Goal: Find specific page/section: Find specific page/section

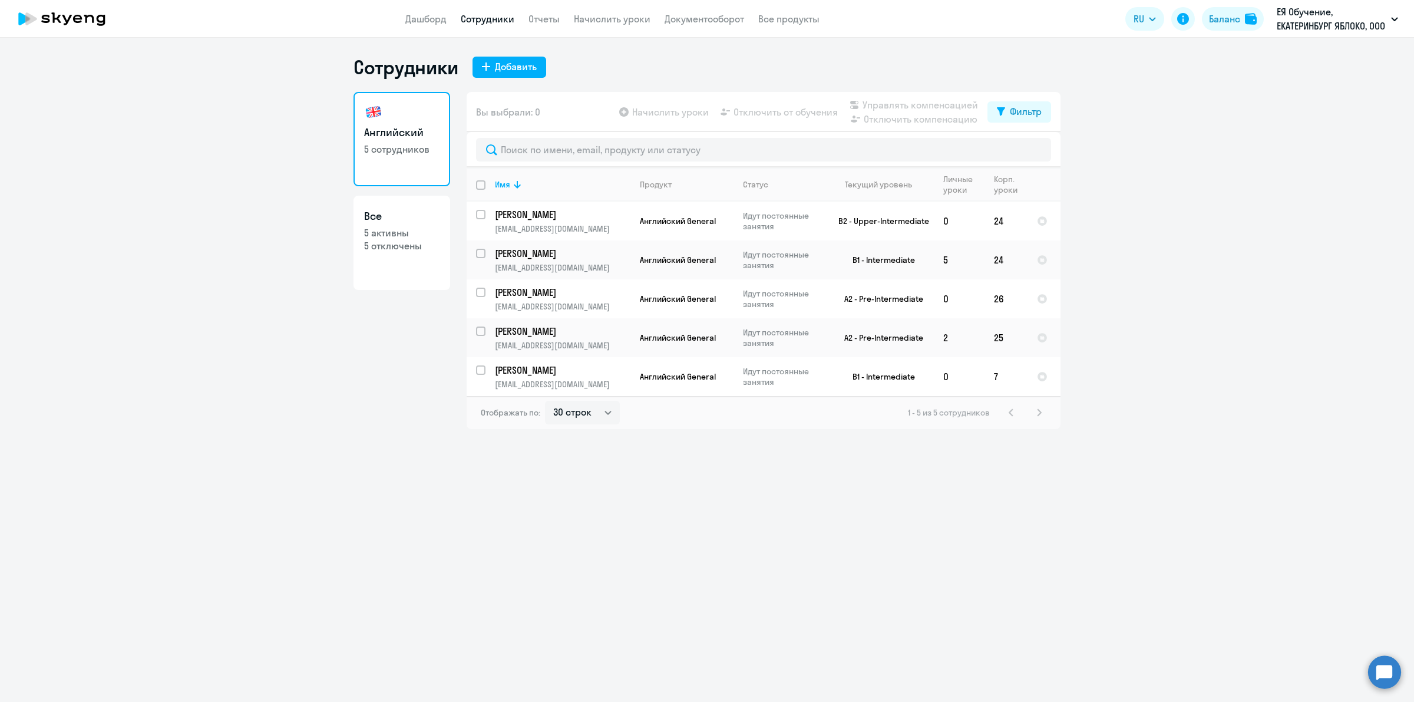
select select "30"
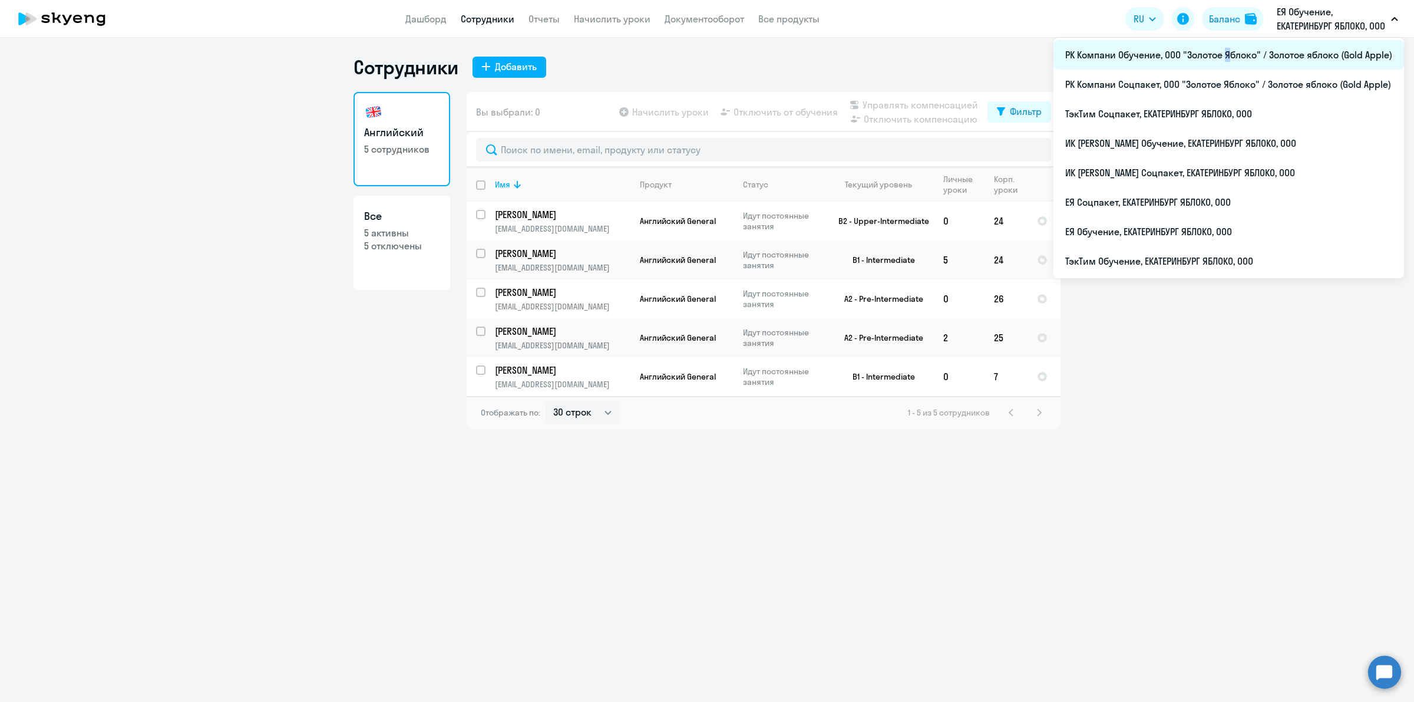
click at [1224, 56] on li "РК Компани Обучение, ООО "Золотое Яблоко" / Золотое яблоко (Gold Apple)" at bounding box center [1229, 54] width 351 height 29
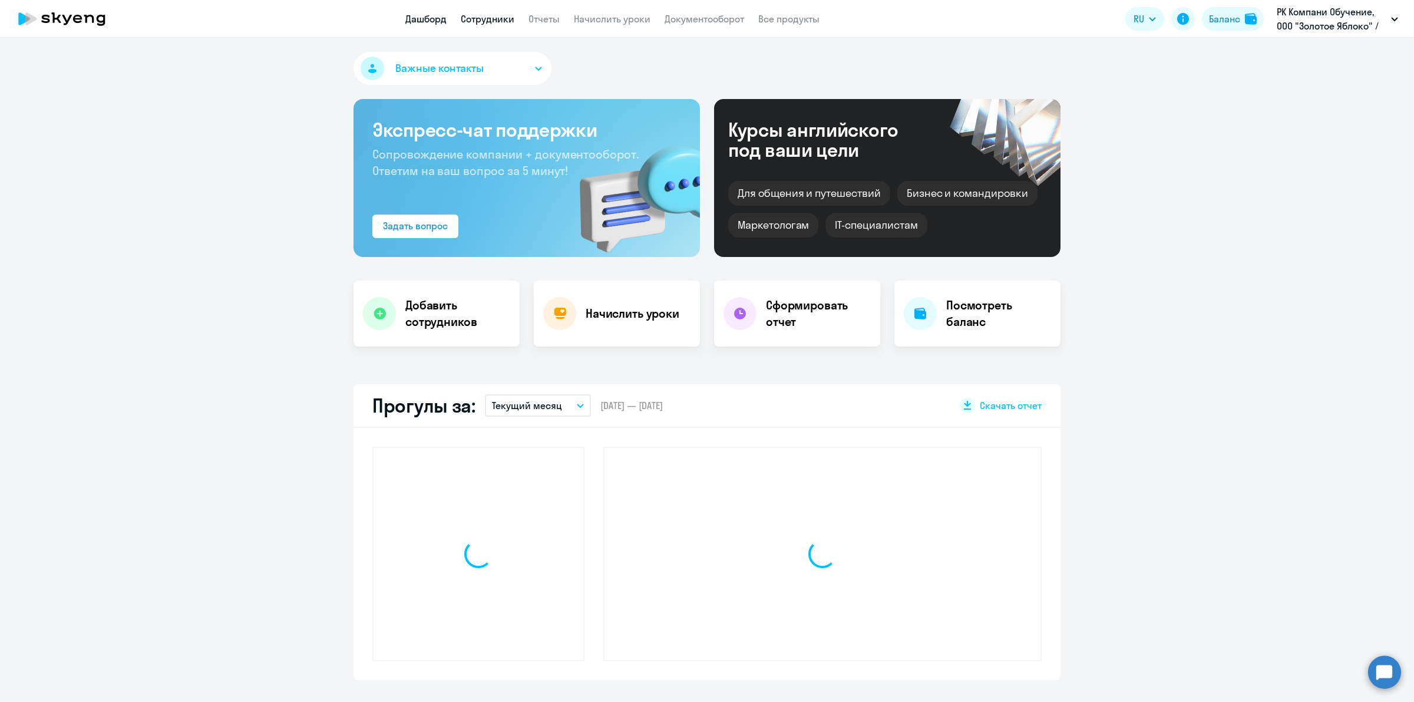
click at [495, 15] on link "Сотрудники" at bounding box center [488, 19] width 54 height 12
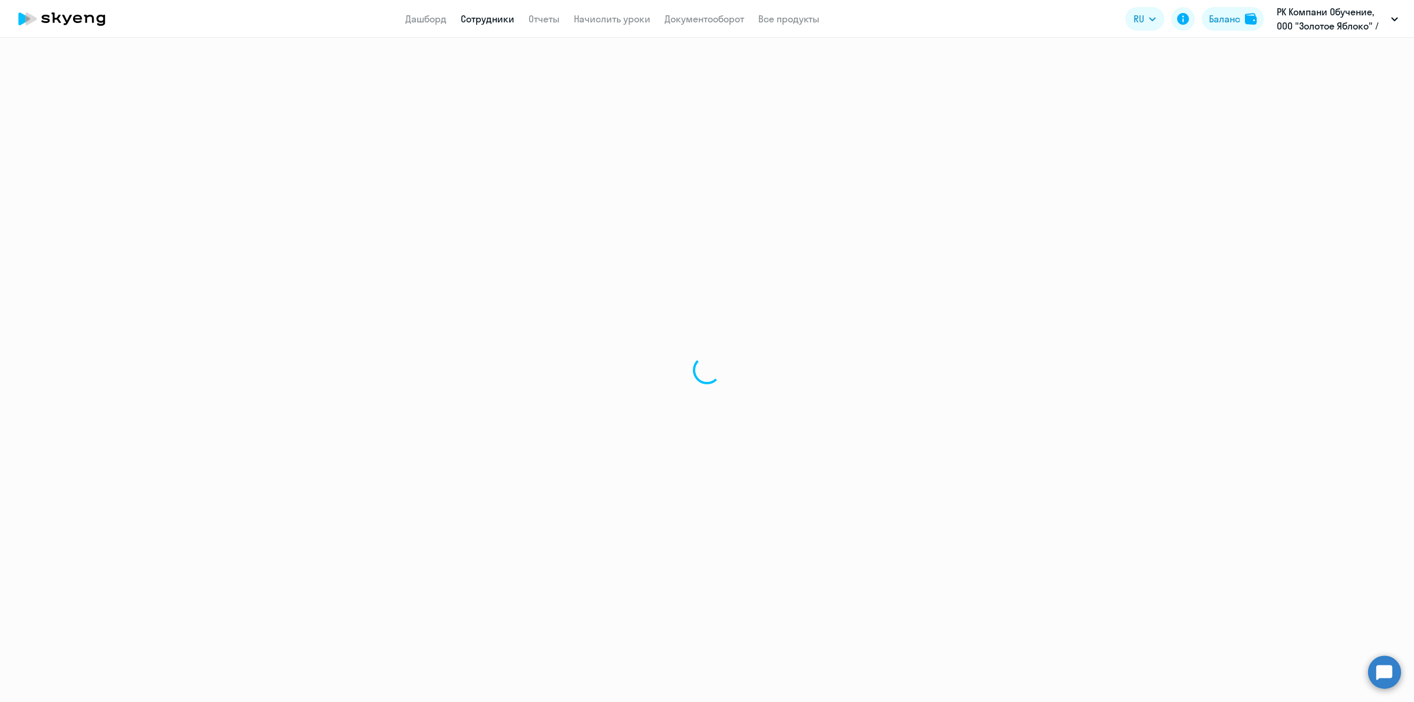
select select "30"
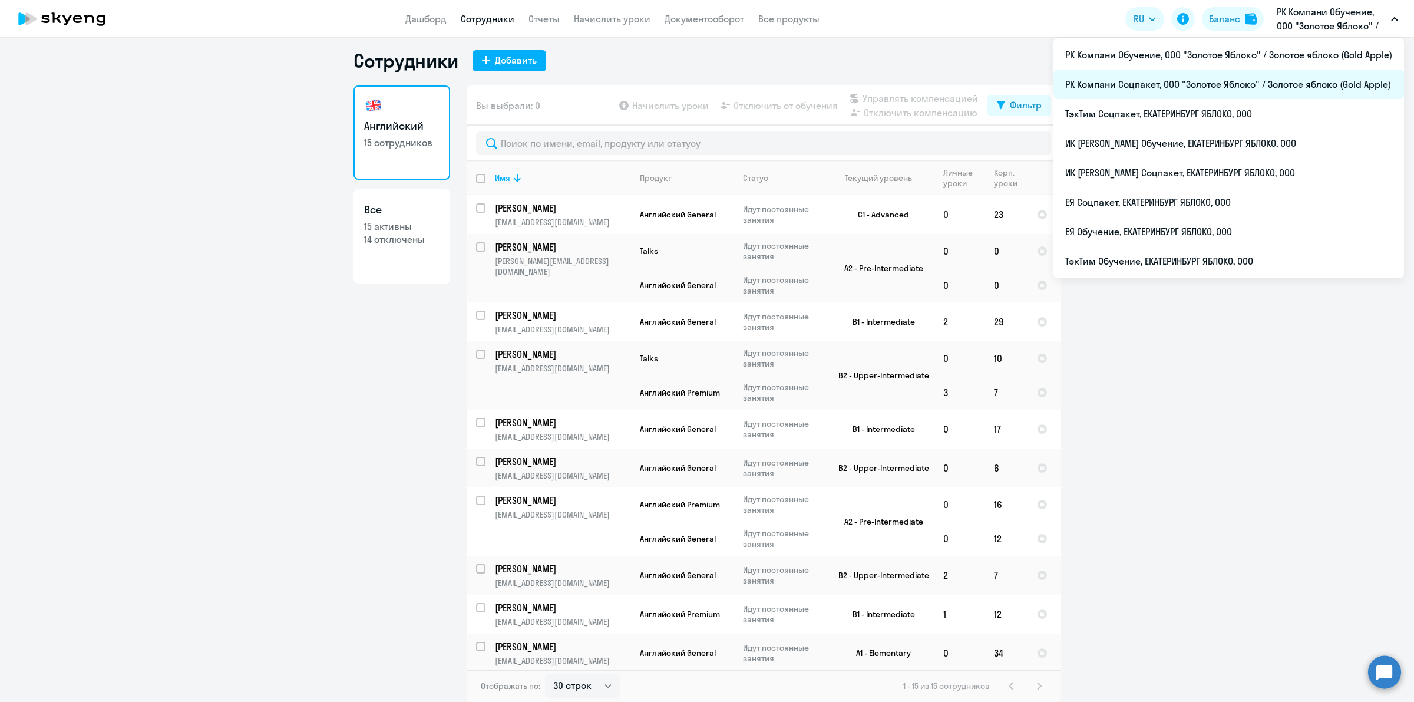
click at [1254, 98] on li "РК Компани Соцпакет, ООО "Золотое Яблоко" / Золотое яблоко (Gold Apple)" at bounding box center [1229, 84] width 351 height 29
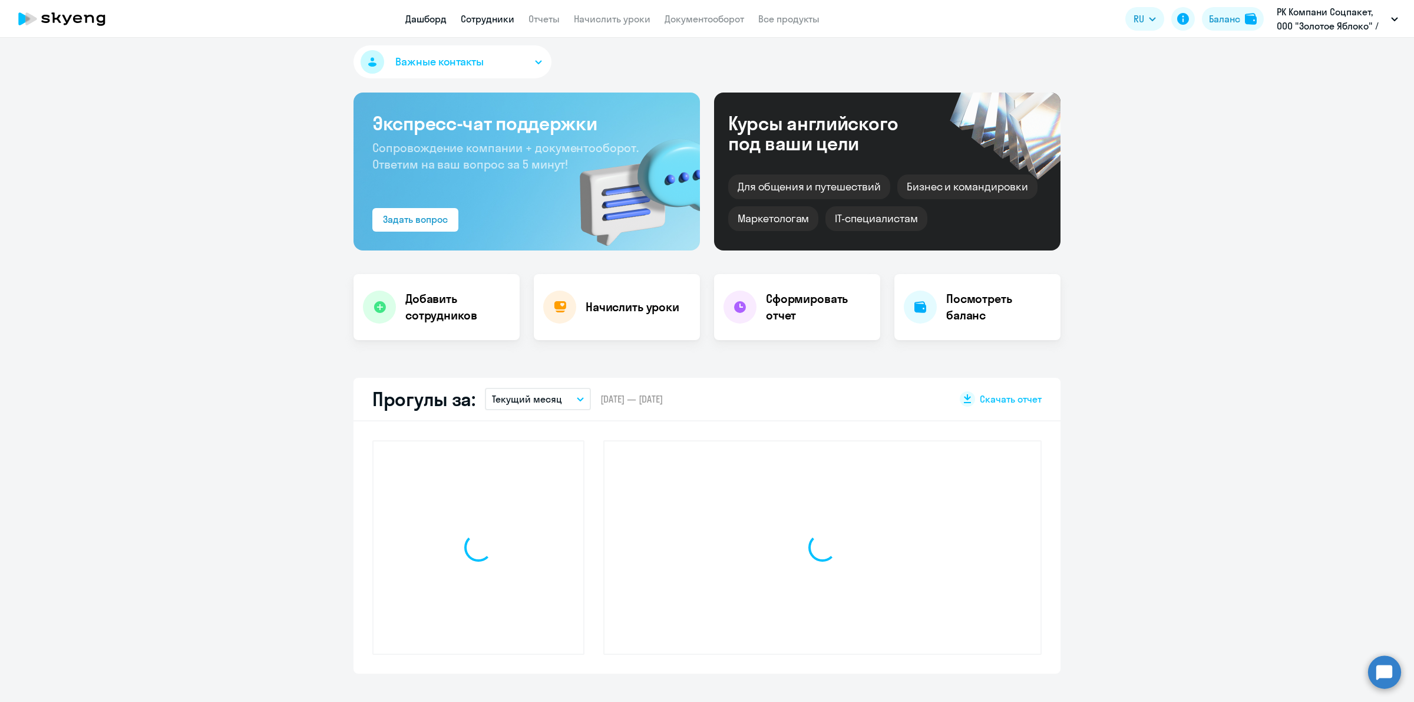
click at [485, 22] on link "Сотрудники" at bounding box center [488, 19] width 54 height 12
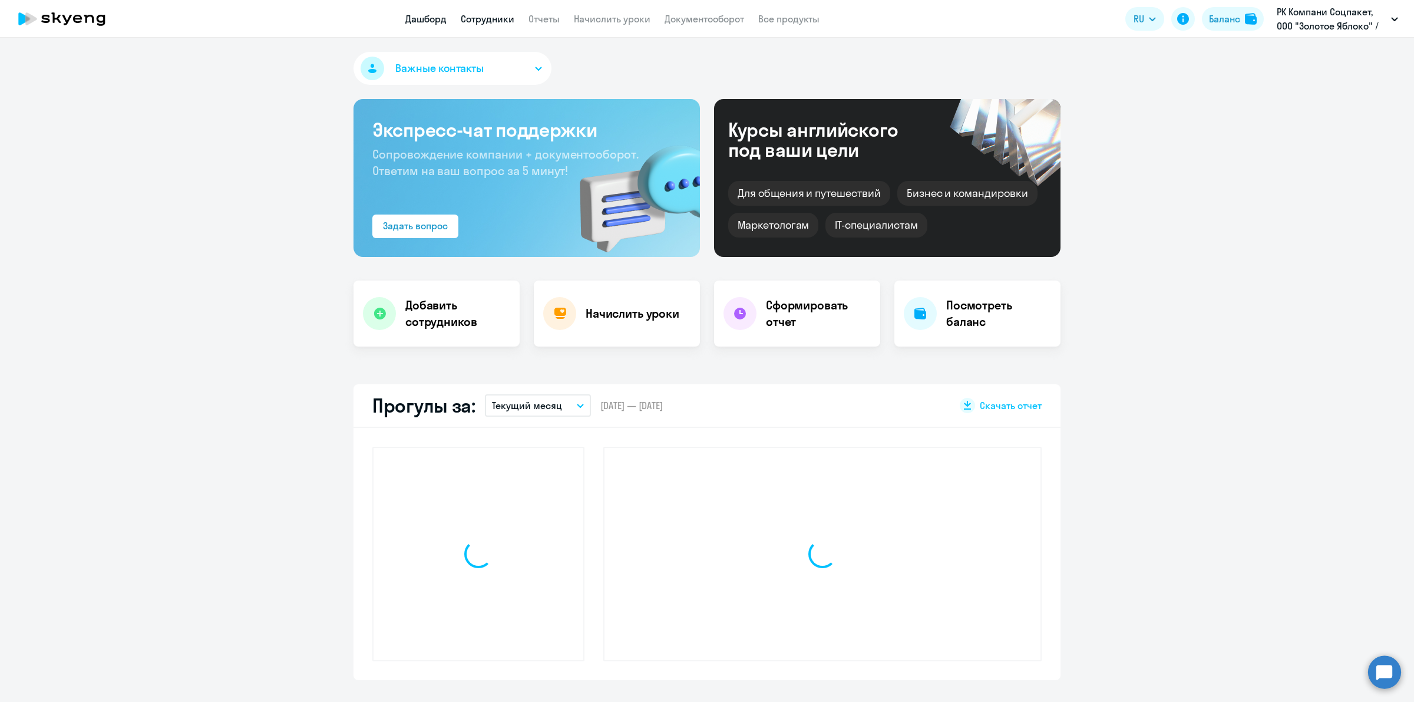
select select "30"
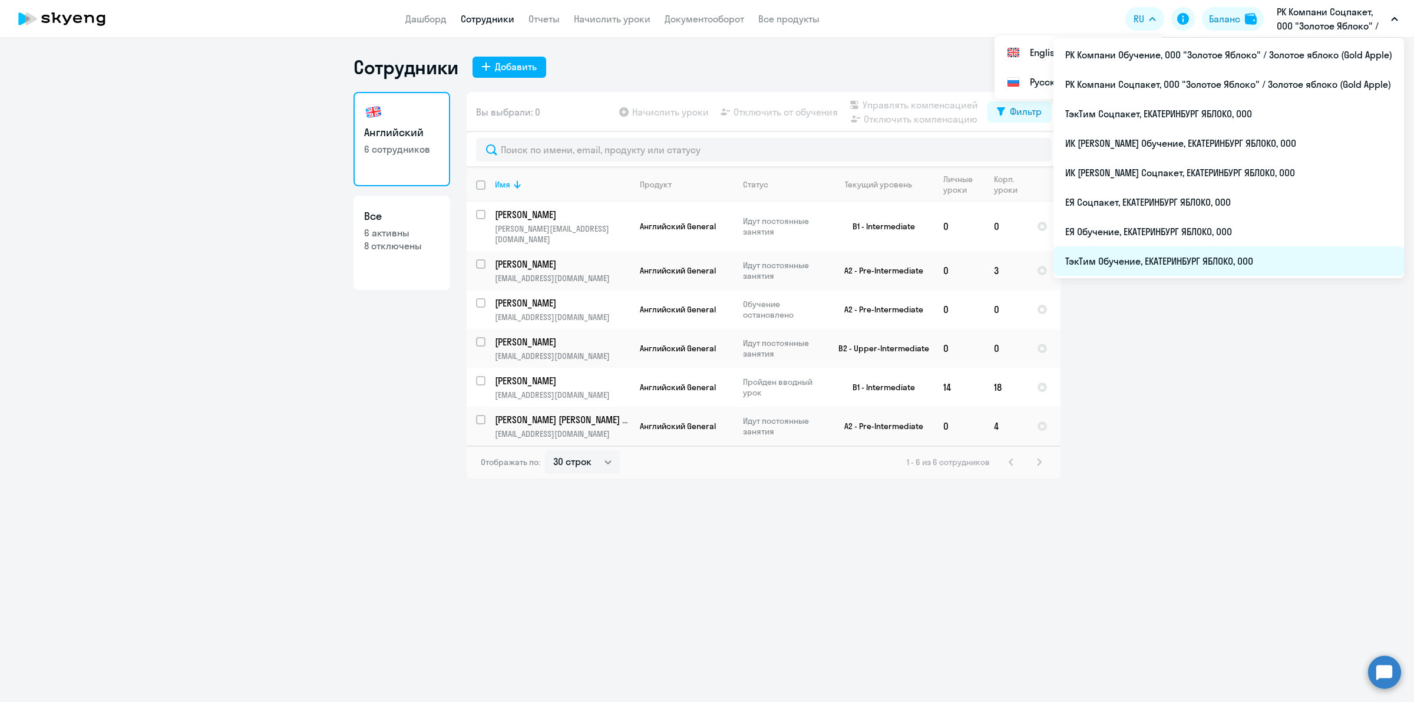
click at [1255, 260] on li "ТэкТим Обучение, ЕКАТЕРИНБУРГ ЯБЛОКО, ООО" at bounding box center [1229, 260] width 351 height 29
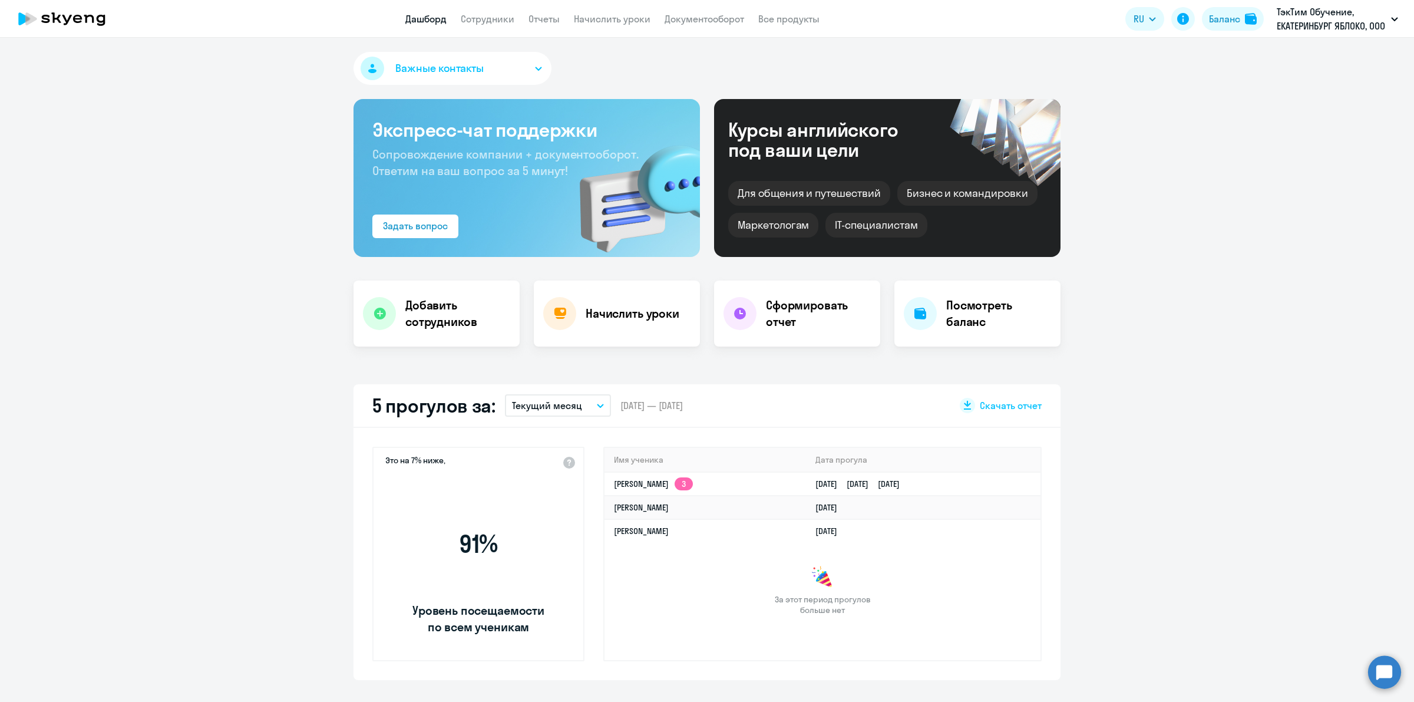
scroll to position [221, 0]
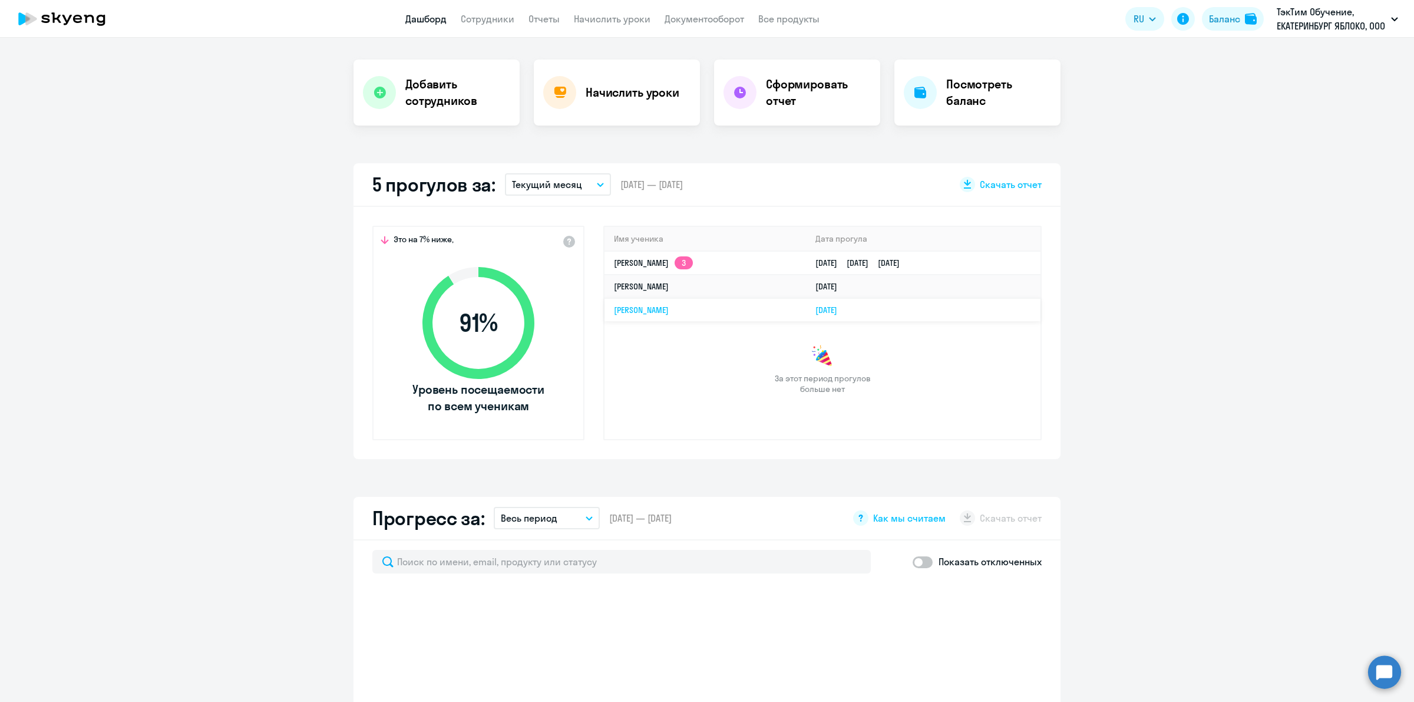
select select "30"
